Goal: Contribute content: Add original content to the website for others to see

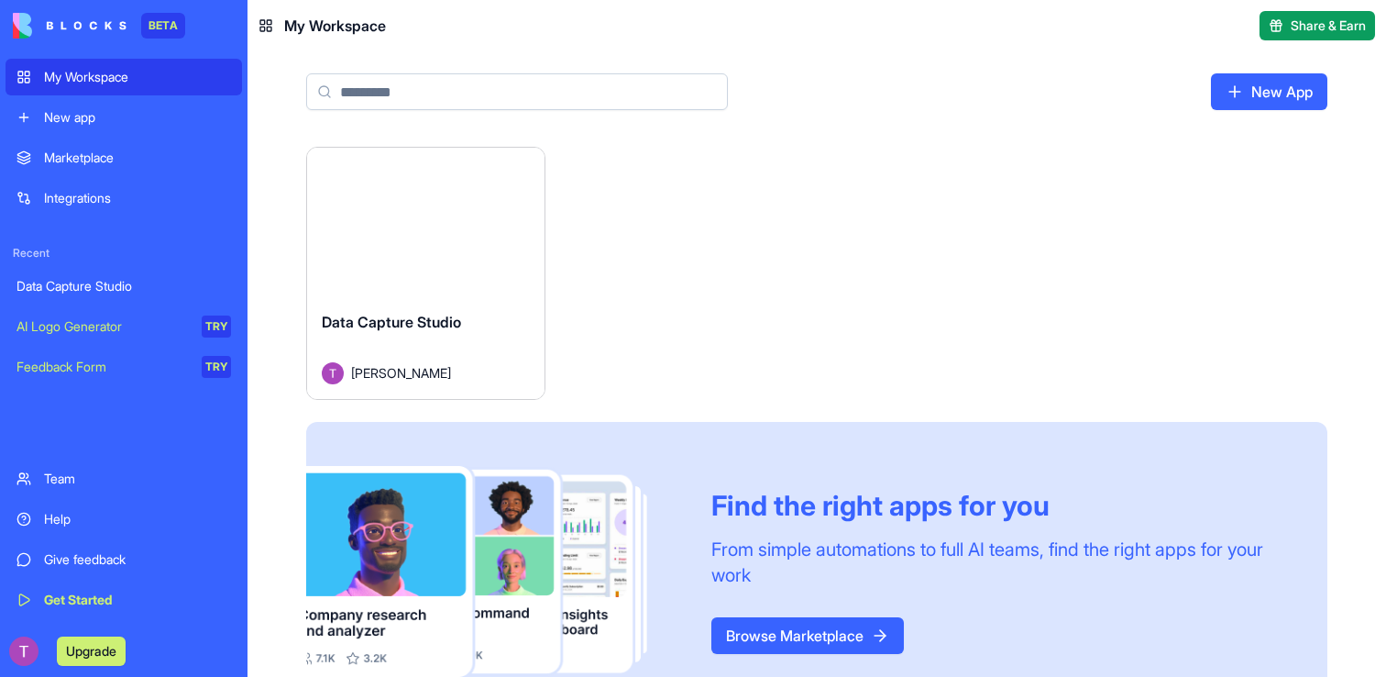
click at [441, 230] on button "Launch" at bounding box center [426, 222] width 138 height 37
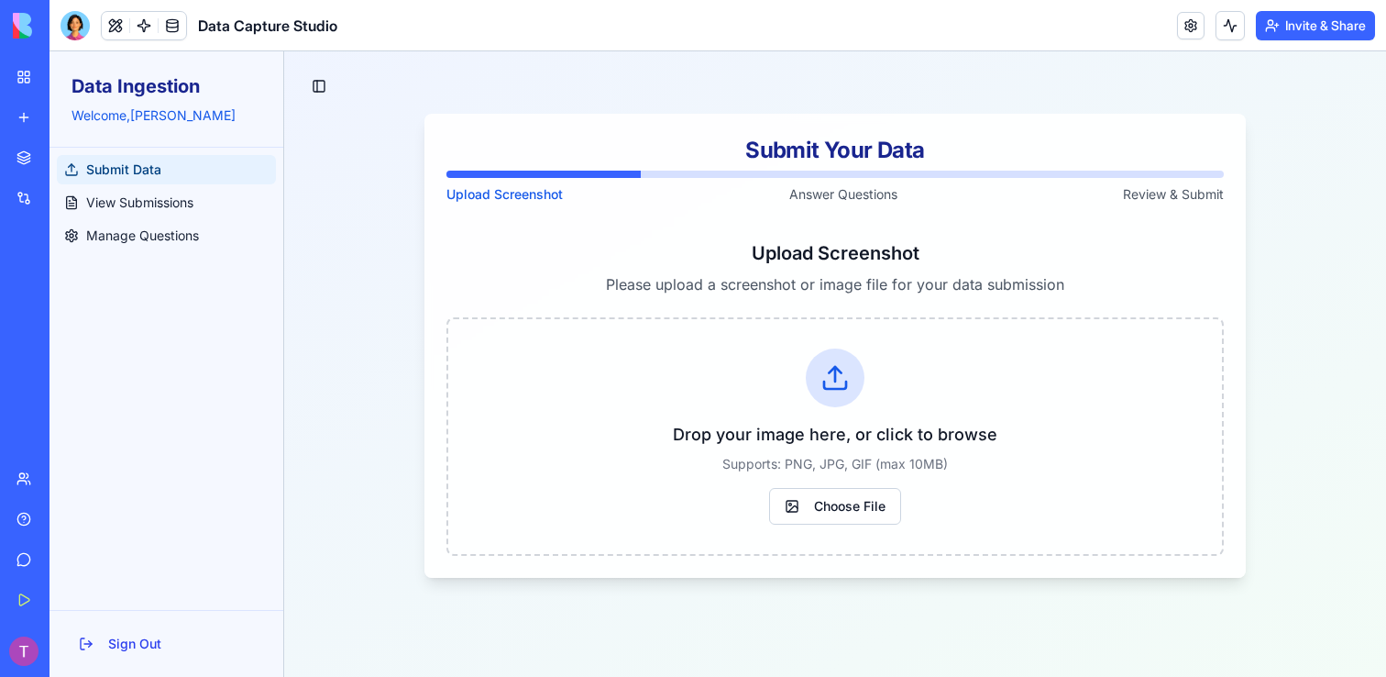
click at [280, 27] on span "Data Capture Studio" at bounding box center [267, 26] width 139 height 22
click at [122, 27] on button at bounding box center [116, 26] width 28 height 28
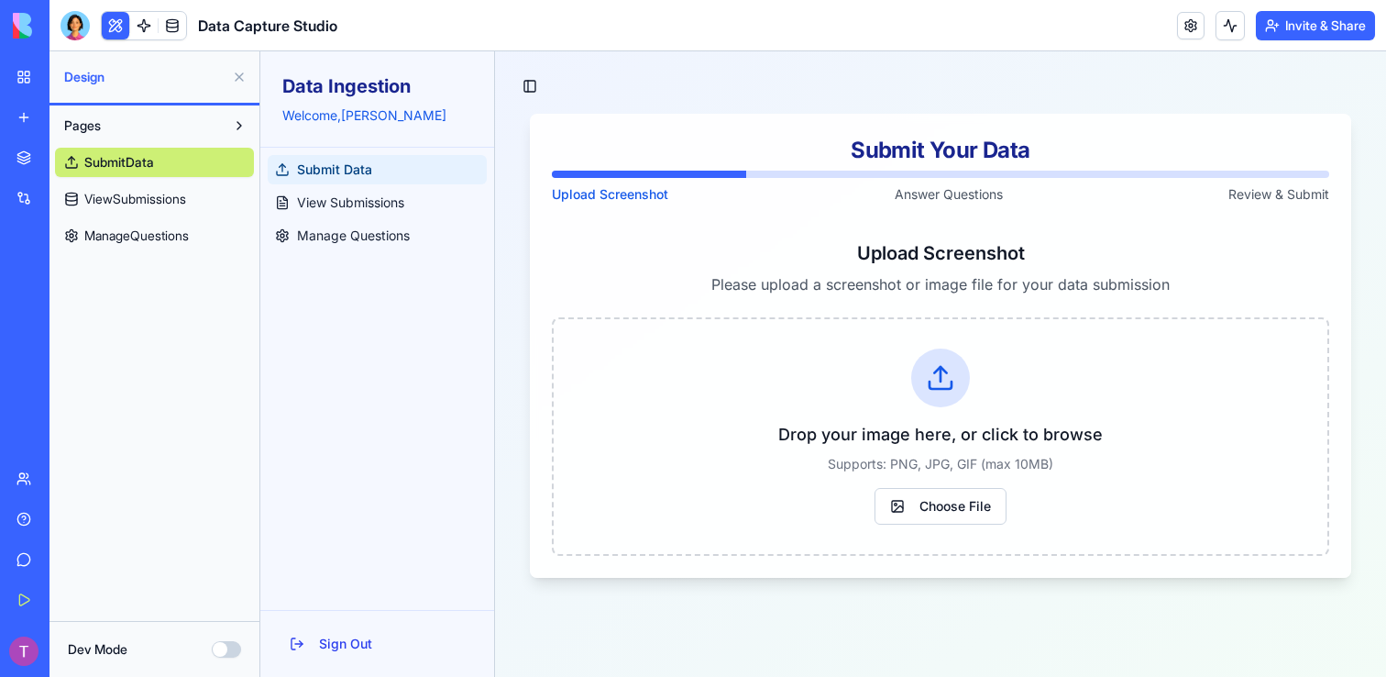
click at [121, 119] on button "Pages" at bounding box center [140, 125] width 170 height 29
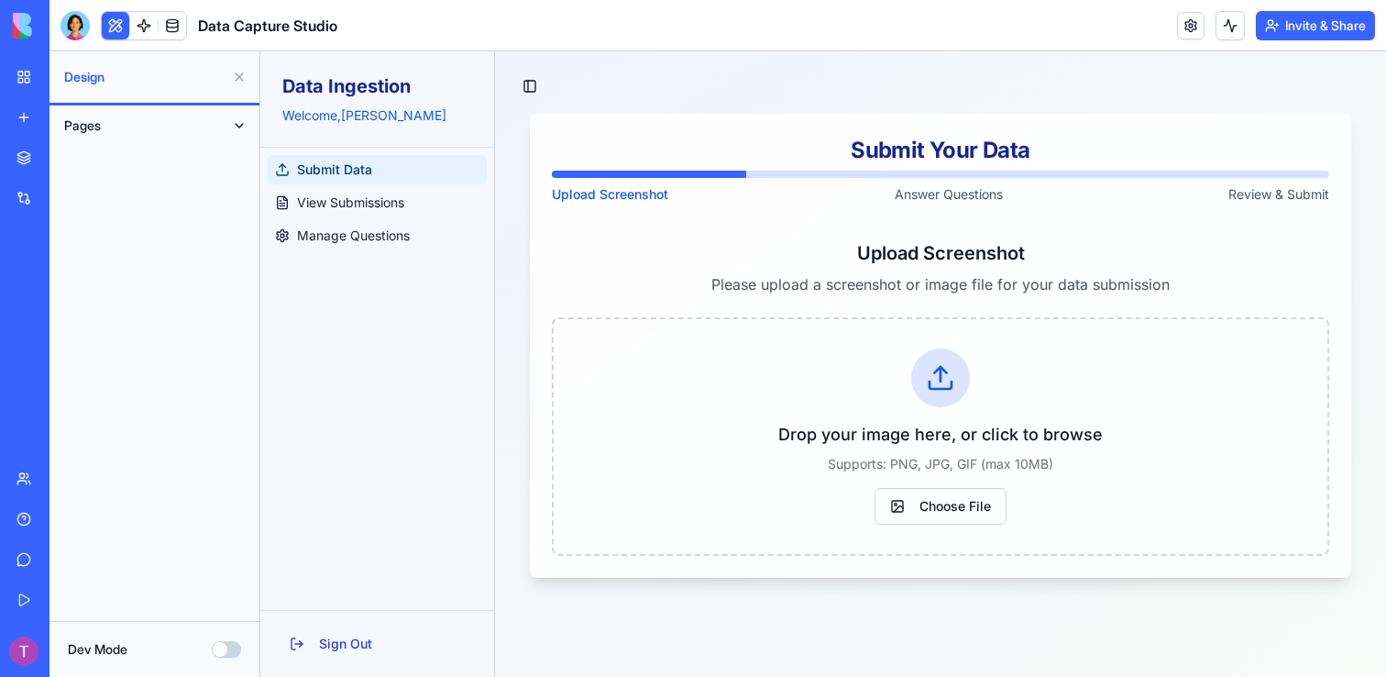
click at [131, 125] on button "Pages" at bounding box center [140, 125] width 170 height 29
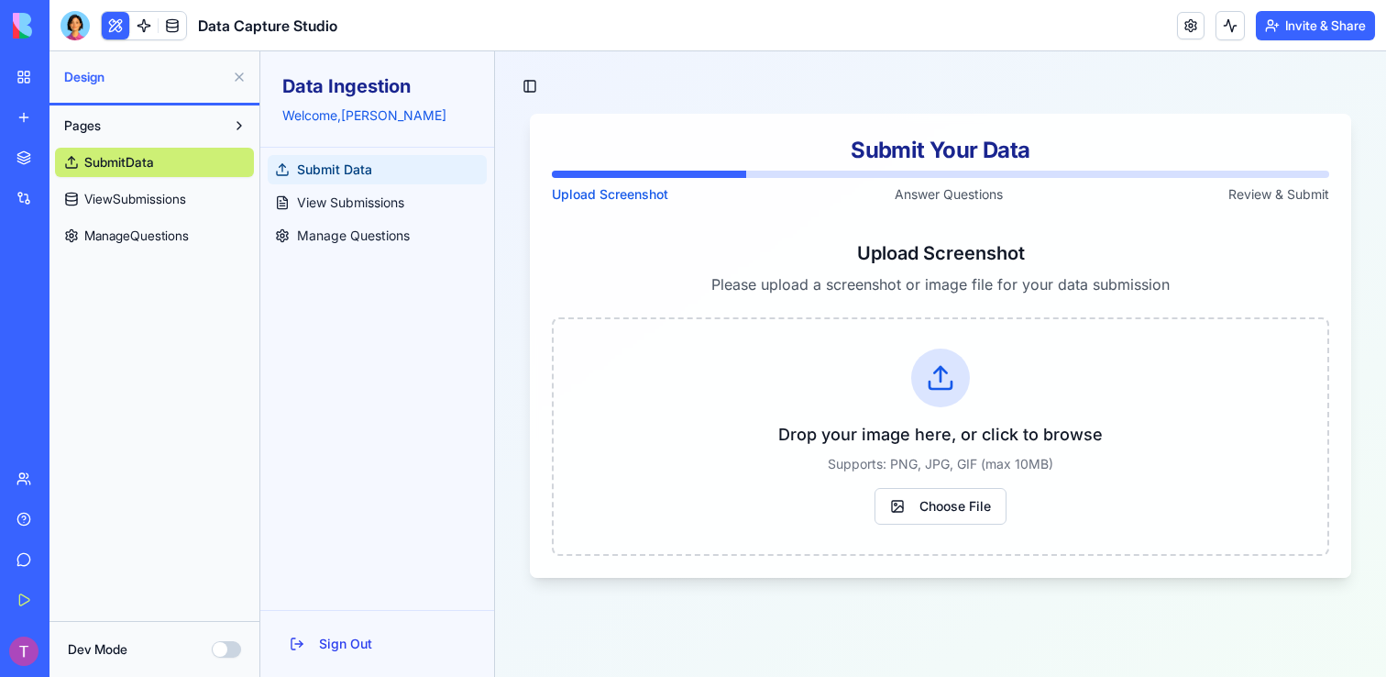
click at [235, 34] on span "Data Capture Studio" at bounding box center [267, 26] width 139 height 22
click at [1186, 28] on link at bounding box center [1191, 26] width 28 height 28
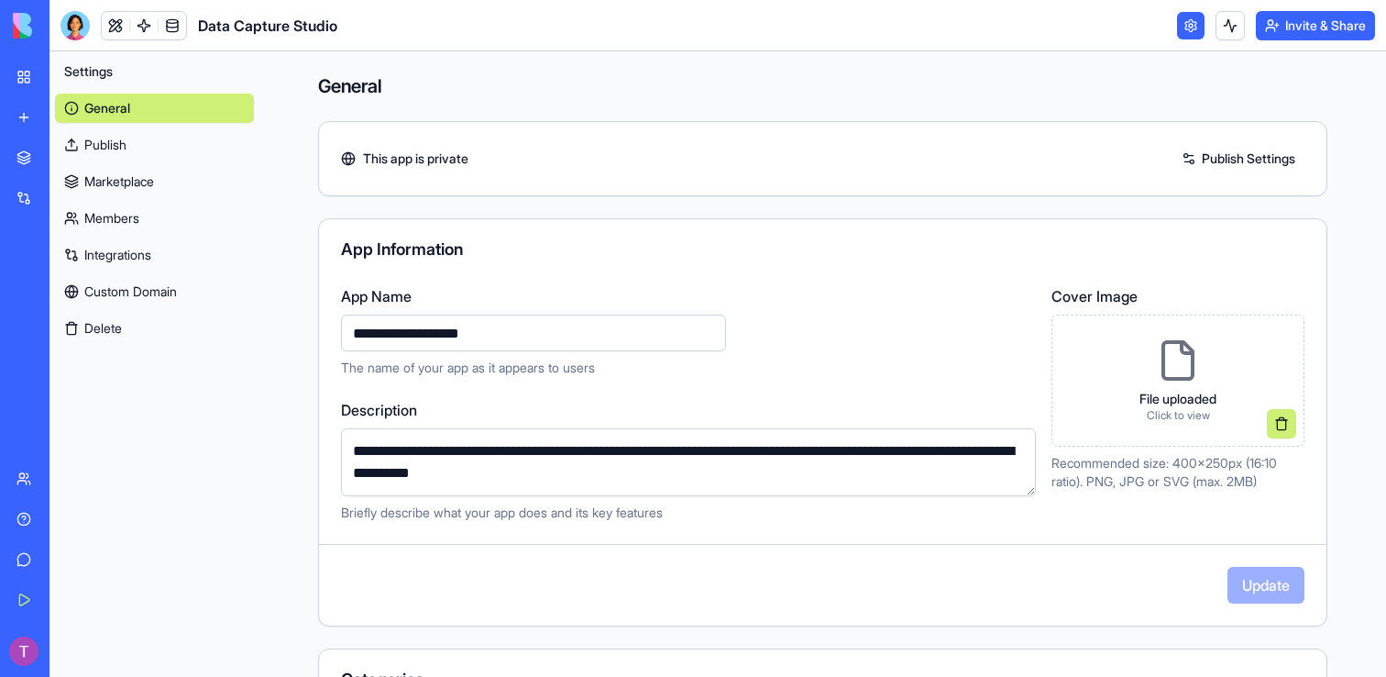
click at [553, 469] on textarea "**********" at bounding box center [688, 462] width 695 height 68
click at [68, 78] on div "My Workspace" at bounding box center [56, 77] width 24 height 18
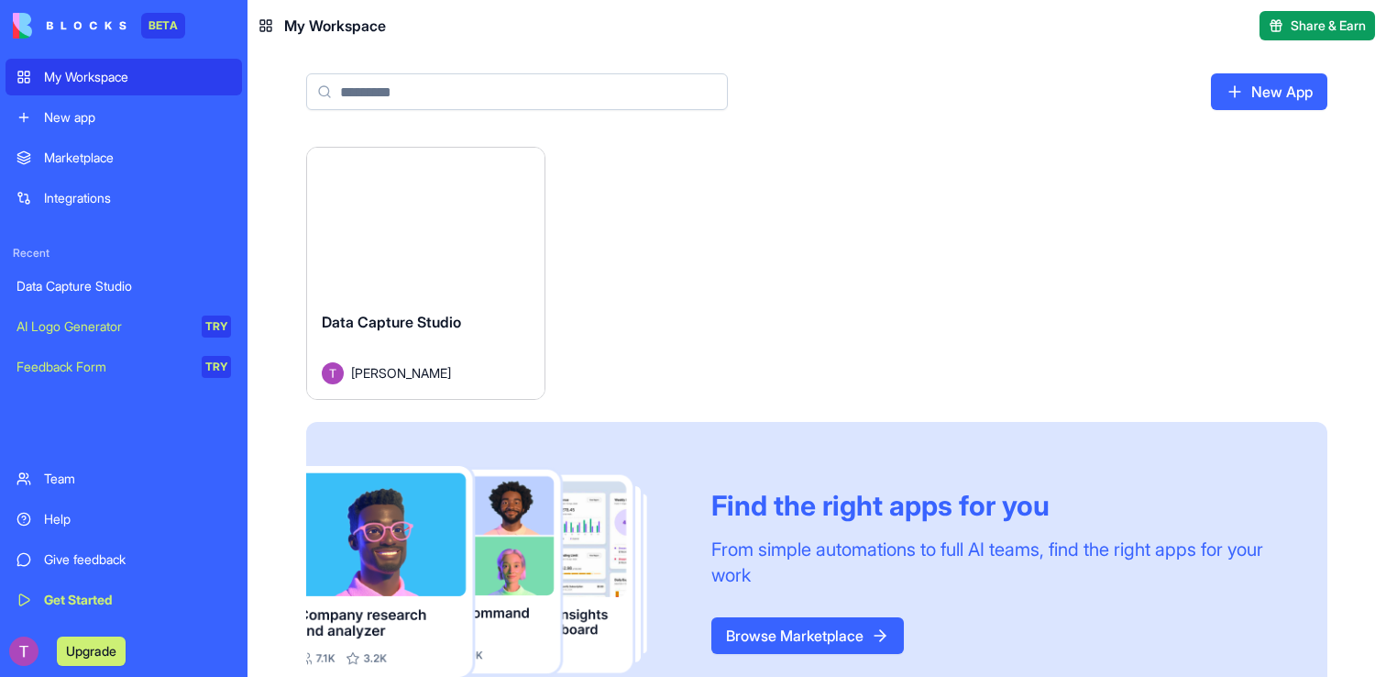
click at [359, 259] on div "Launch" at bounding box center [425, 222] width 237 height 149
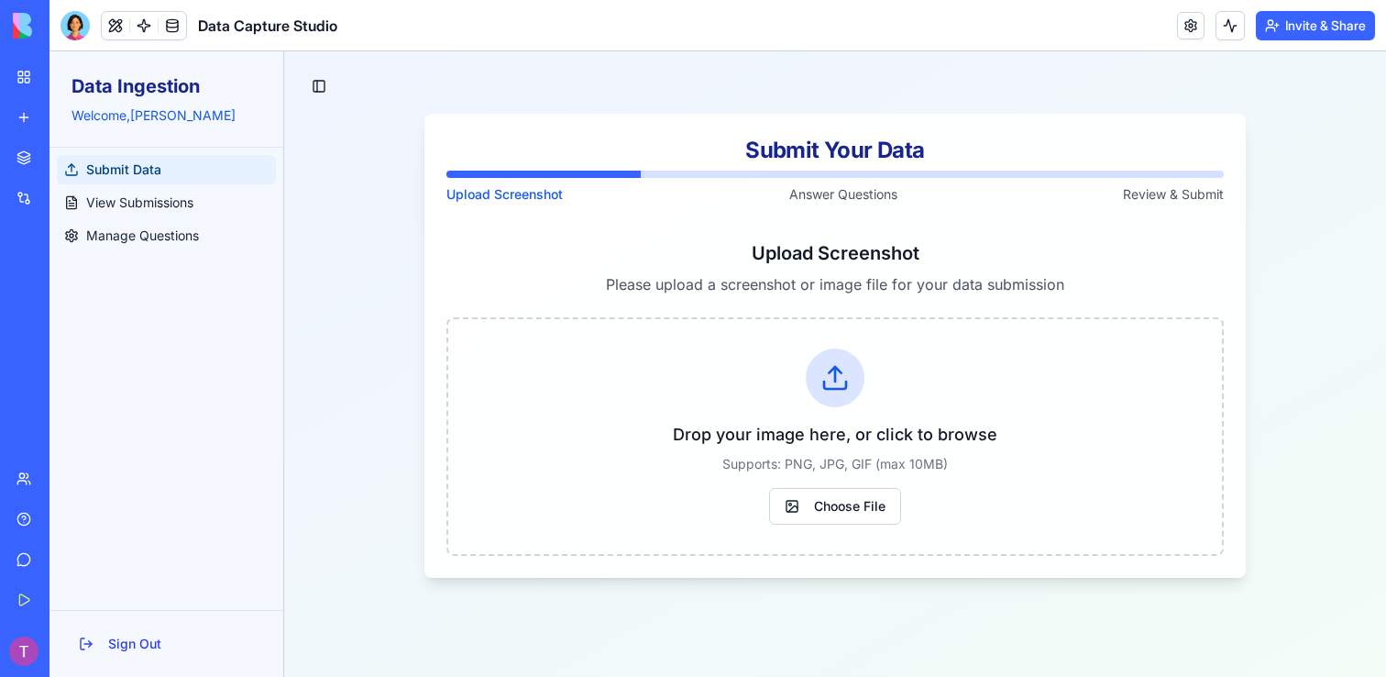
click at [943, 285] on p "Please upload a screenshot or image file for your data submission" at bounding box center [836, 284] width 778 height 22
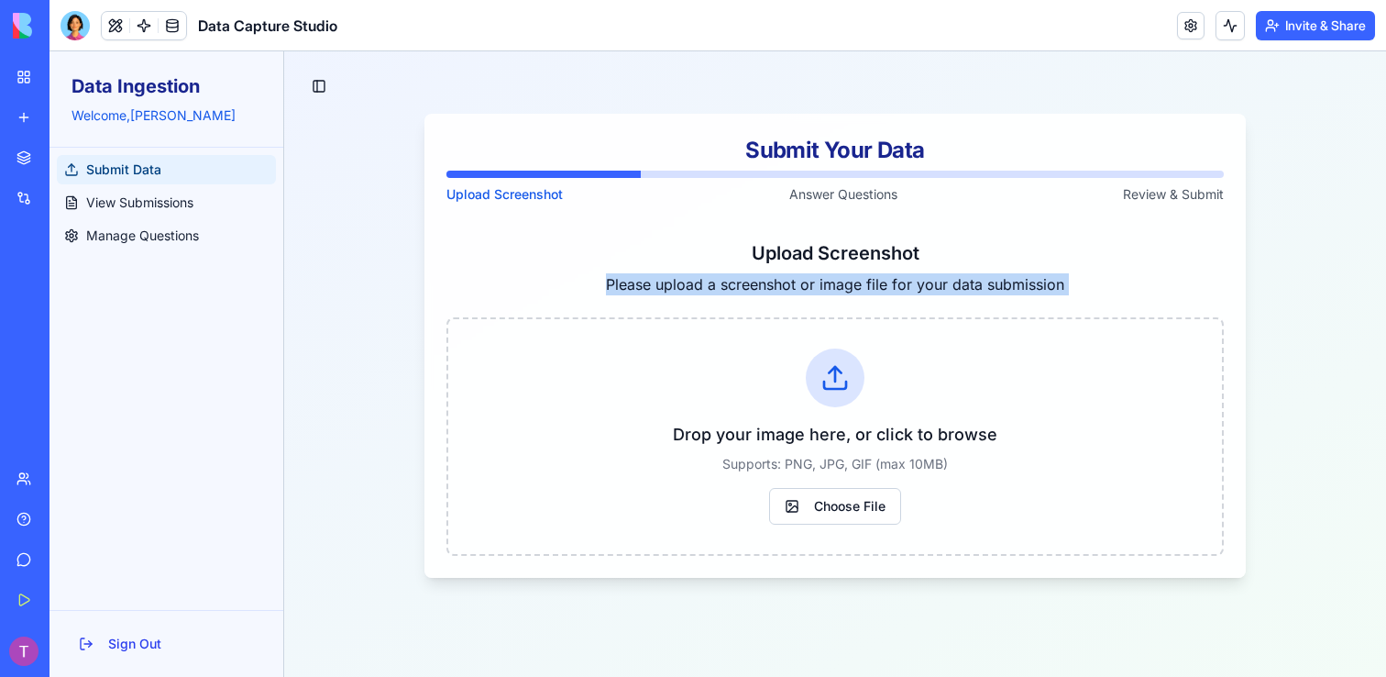
copy div "Please upload a screenshot or image file for your data submission"
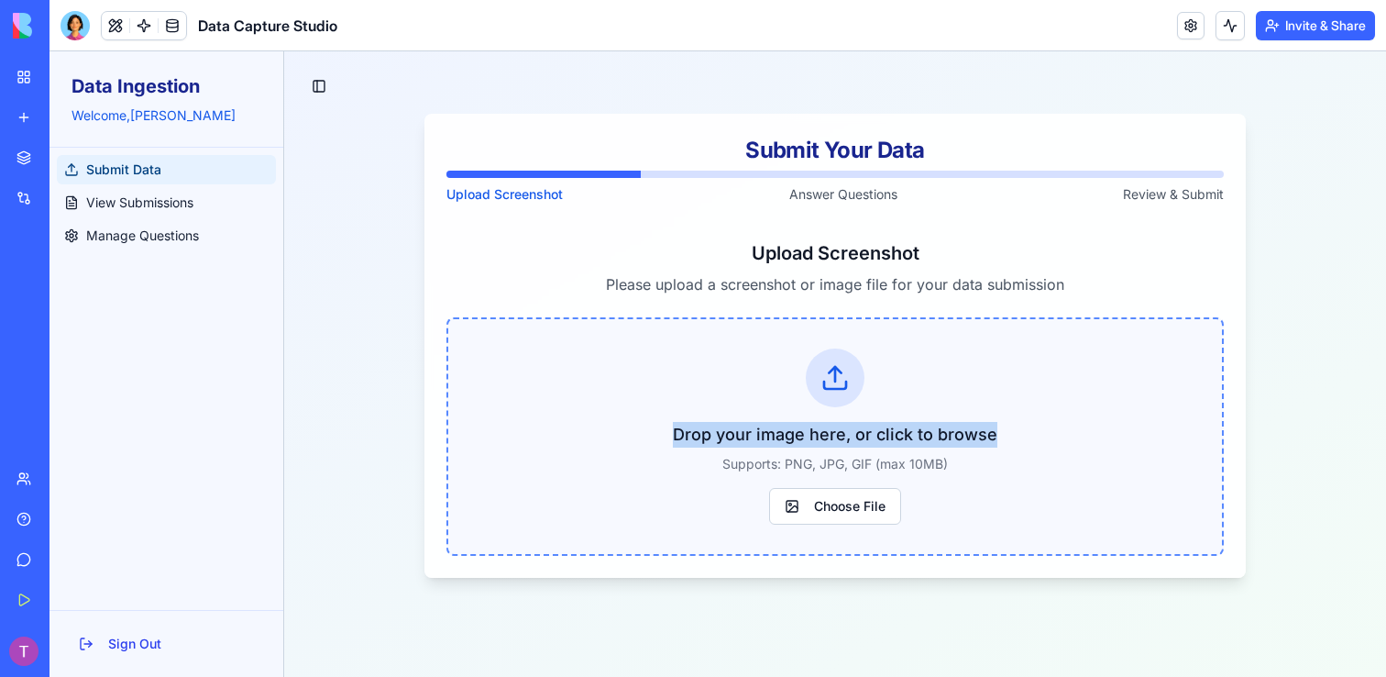
drag, startPoint x: 1003, startPoint y: 435, endPoint x: 670, endPoint y: 429, distance: 332.9
click at [670, 429] on p "Drop your image here, or click to browse" at bounding box center [835, 435] width 715 height 26
copy p "Drop your image here, or click to browse"
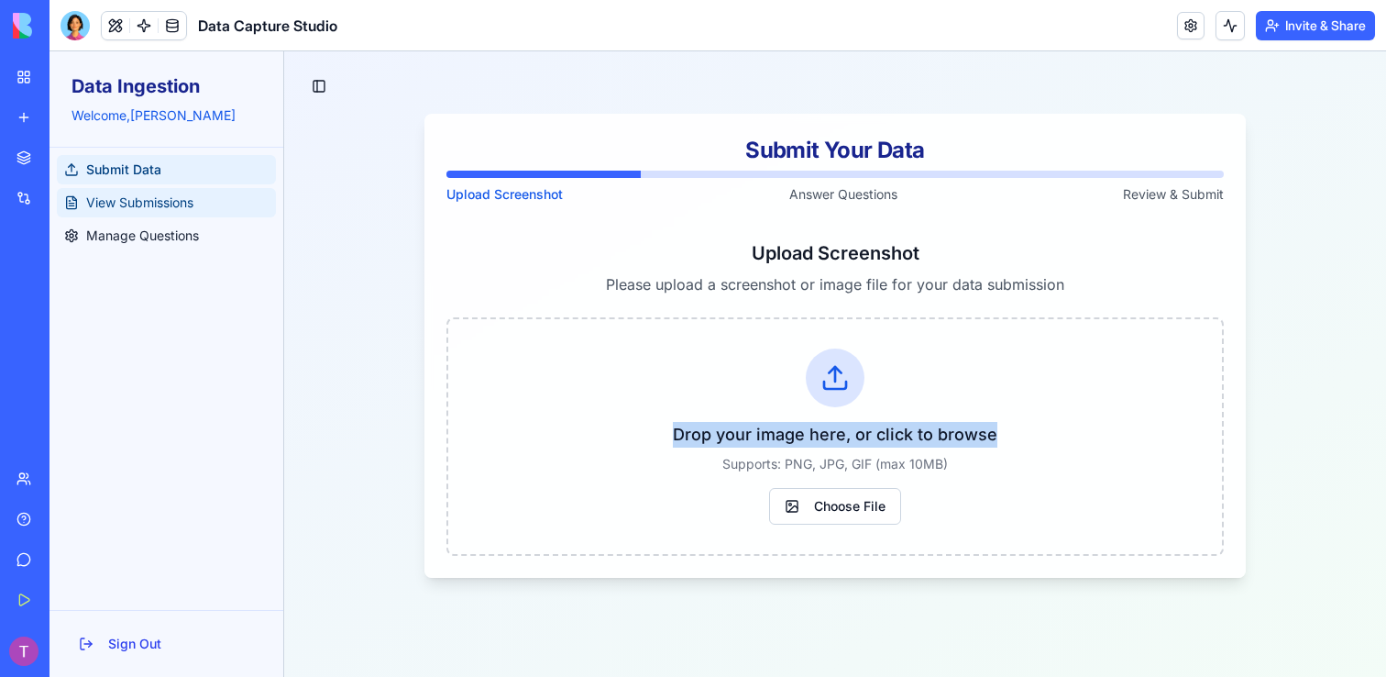
click at [116, 193] on span "View Submissions" at bounding box center [139, 202] width 107 height 18
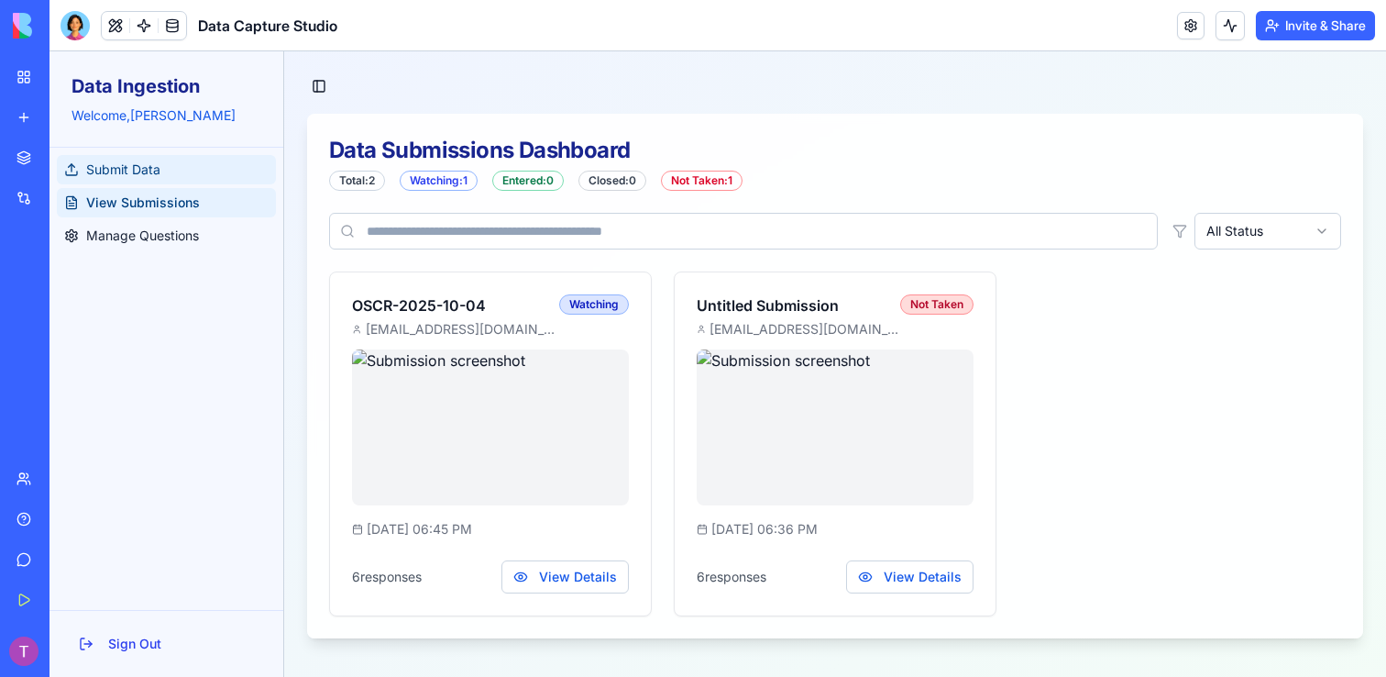
click at [123, 167] on span "Submit Data" at bounding box center [123, 169] width 74 height 18
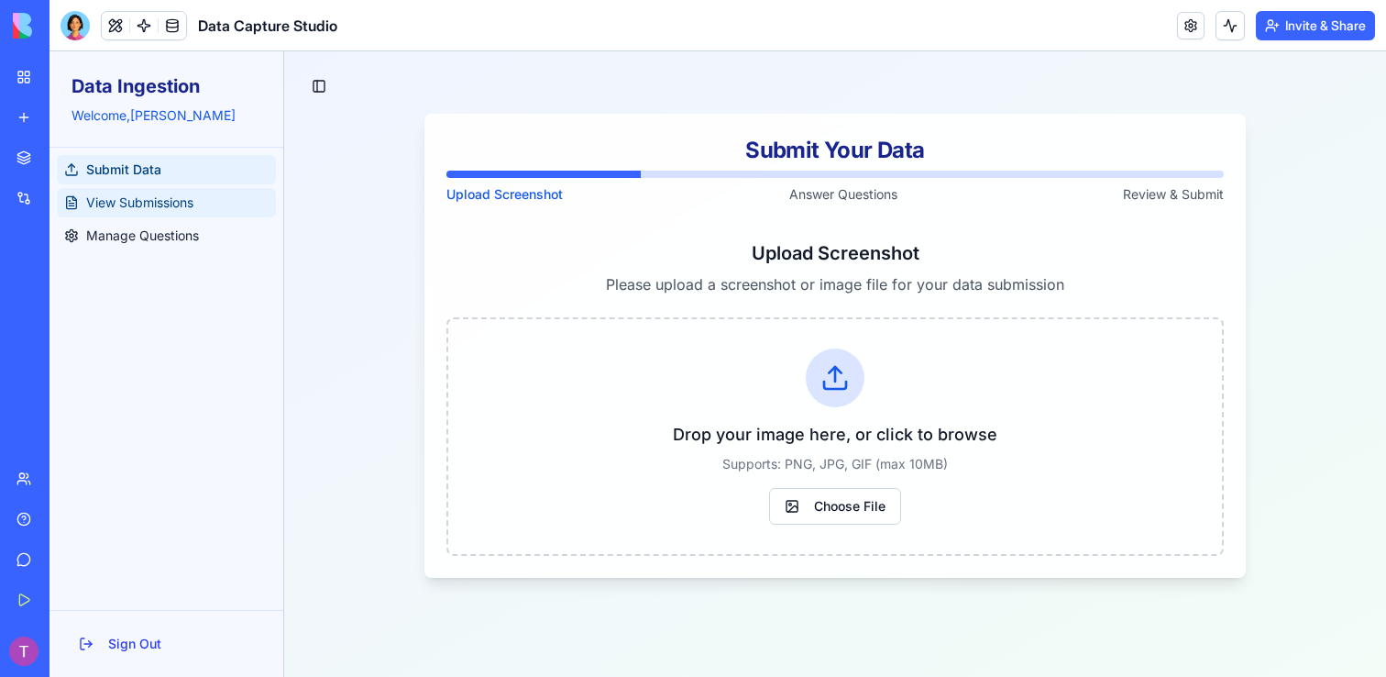
click at [119, 201] on span "View Submissions" at bounding box center [139, 202] width 107 height 18
